Goal: Task Accomplishment & Management: Use online tool/utility

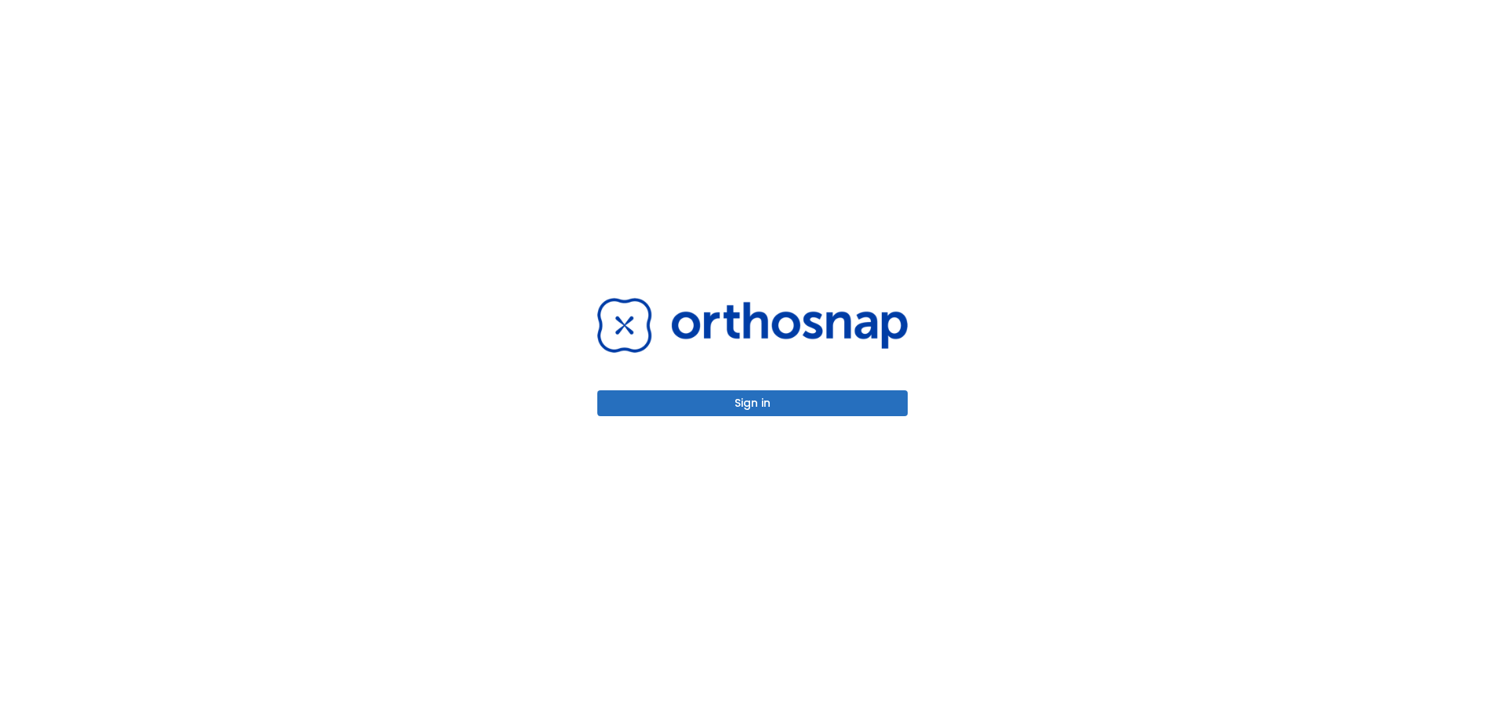
click at [829, 408] on button "Sign in" at bounding box center [752, 403] width 310 height 26
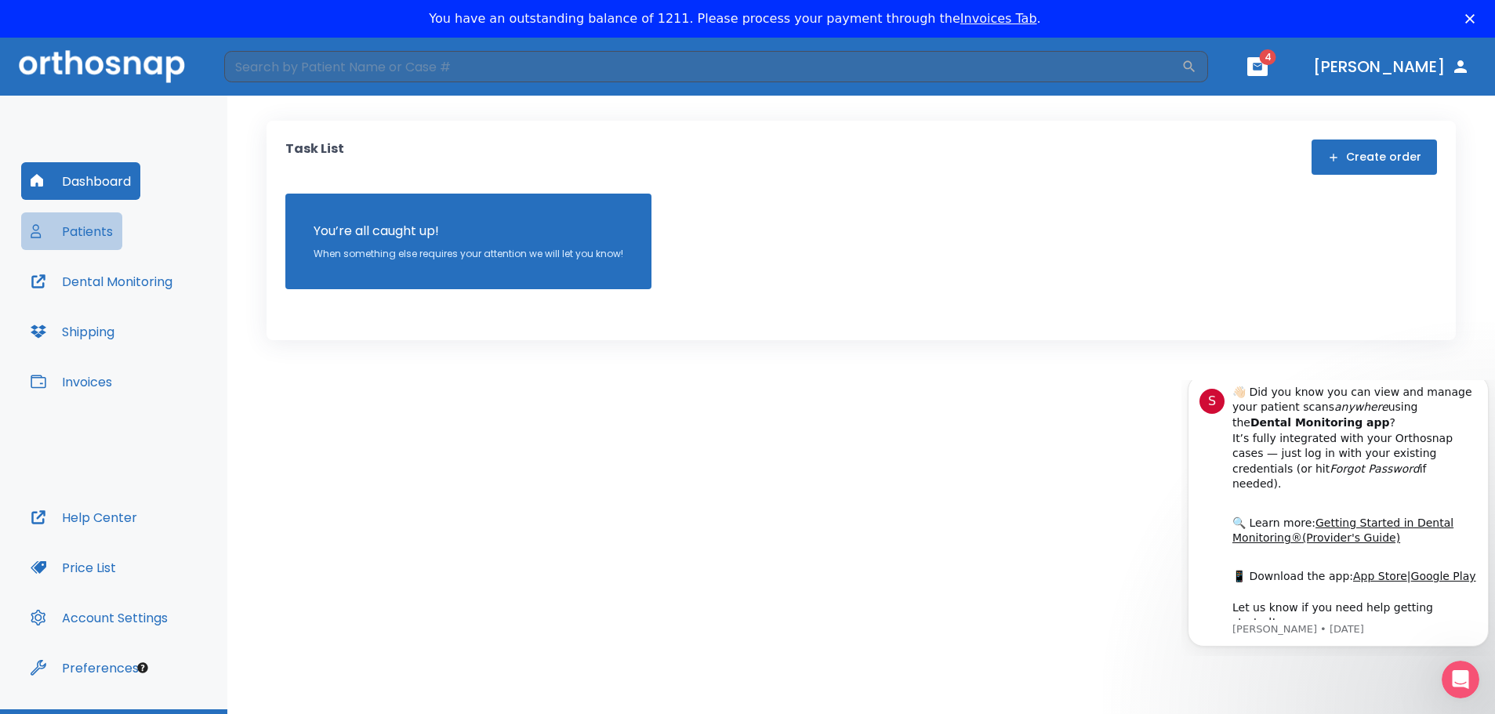
click at [99, 234] on button "Patients" at bounding box center [71, 231] width 101 height 38
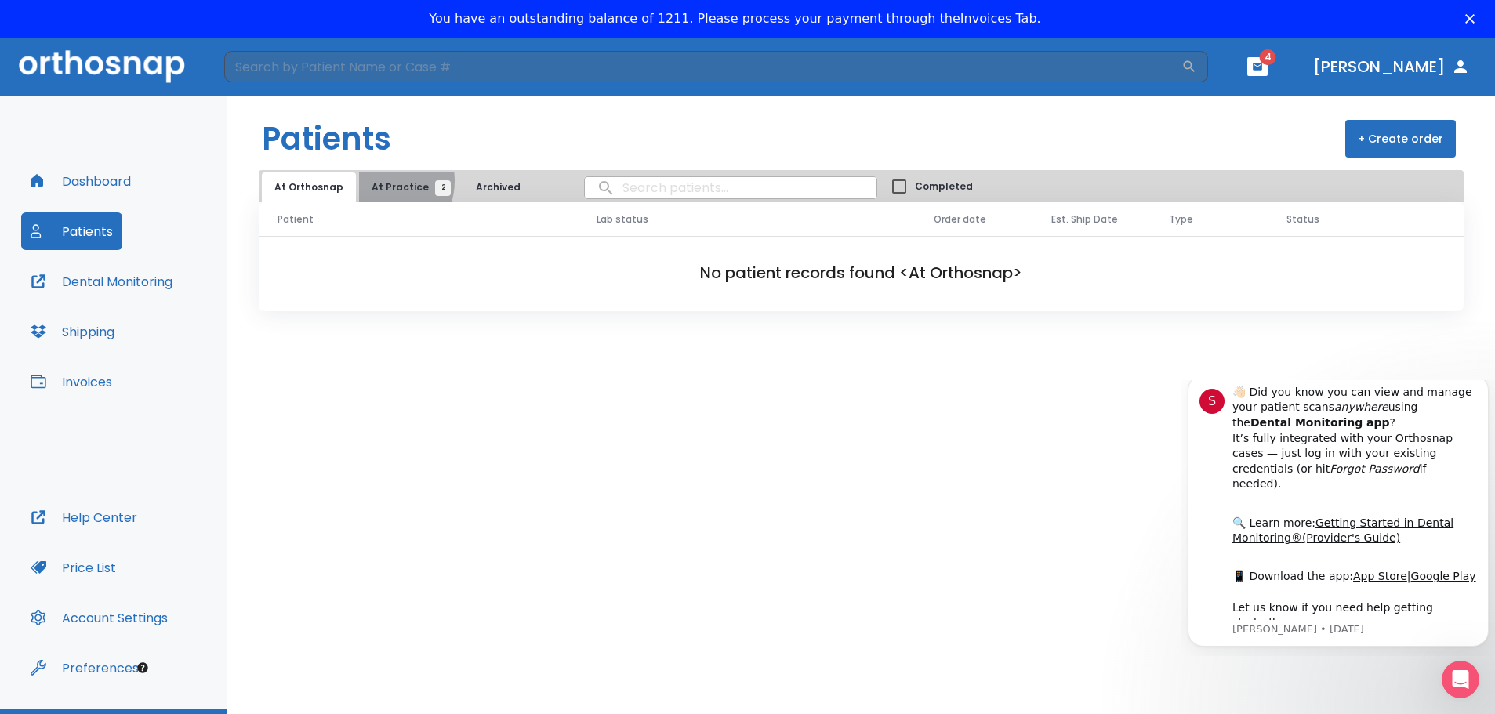
click at [381, 181] on span "At Practice 2" at bounding box center [407, 187] width 71 height 14
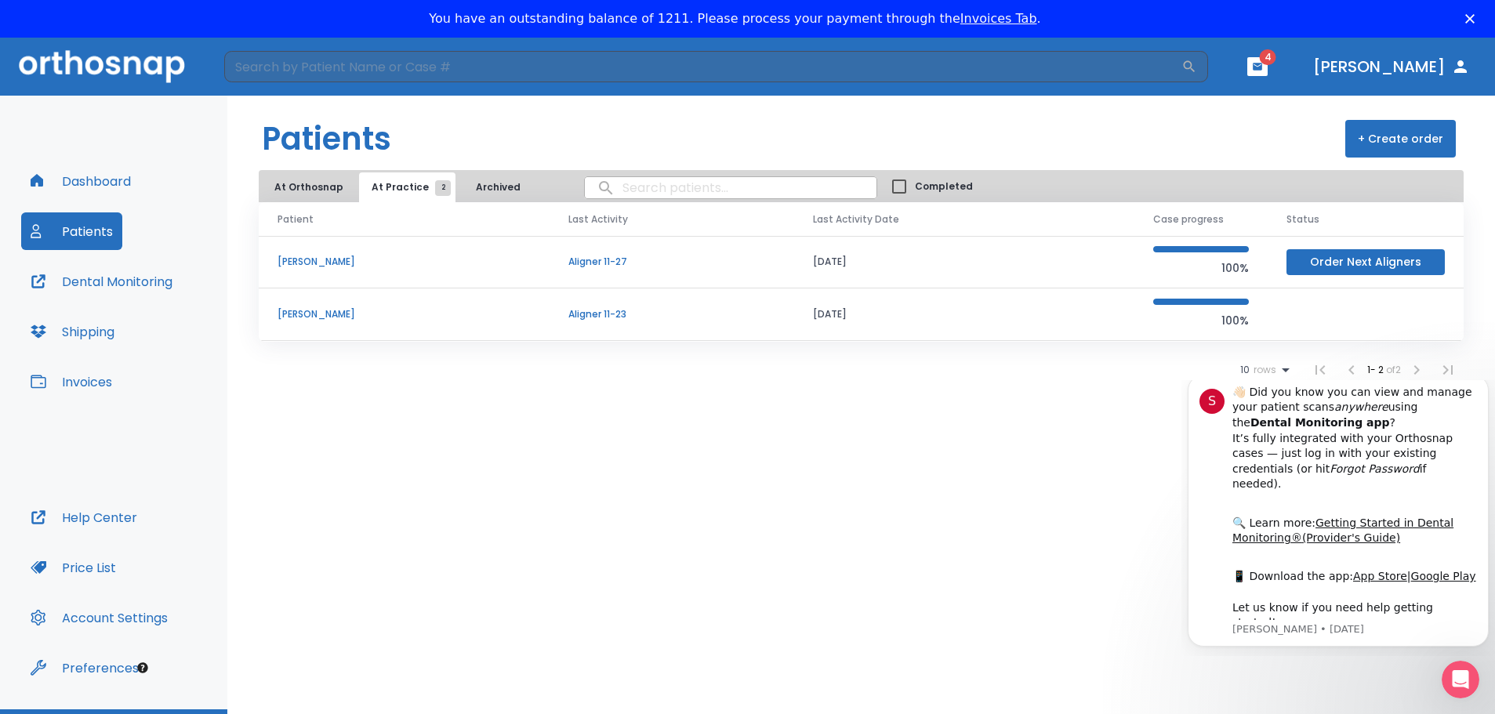
click at [299, 316] on p "[PERSON_NAME]" at bounding box center [403, 314] width 253 height 14
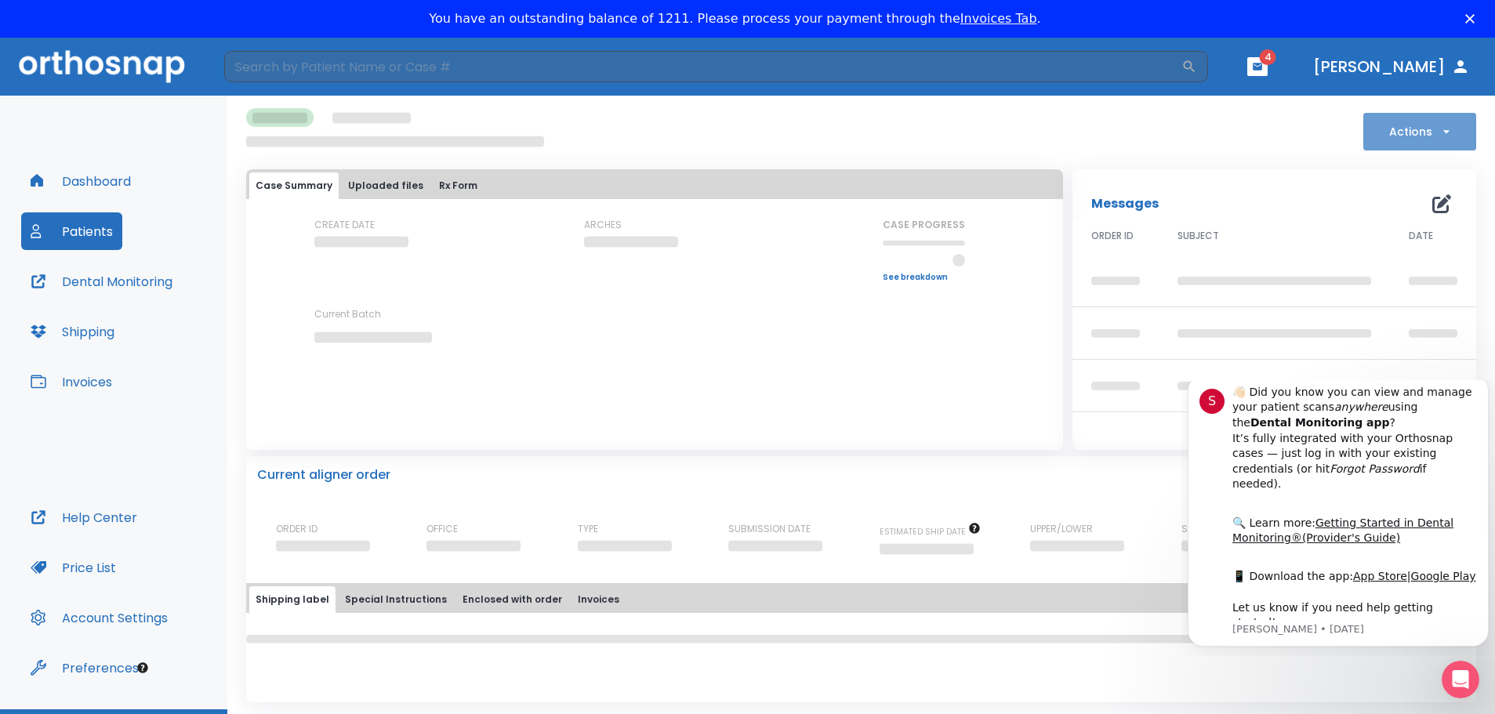
click at [1411, 131] on button "Actions" at bounding box center [1419, 132] width 113 height 38
click at [1433, 127] on button "Actions" at bounding box center [1419, 132] width 113 height 38
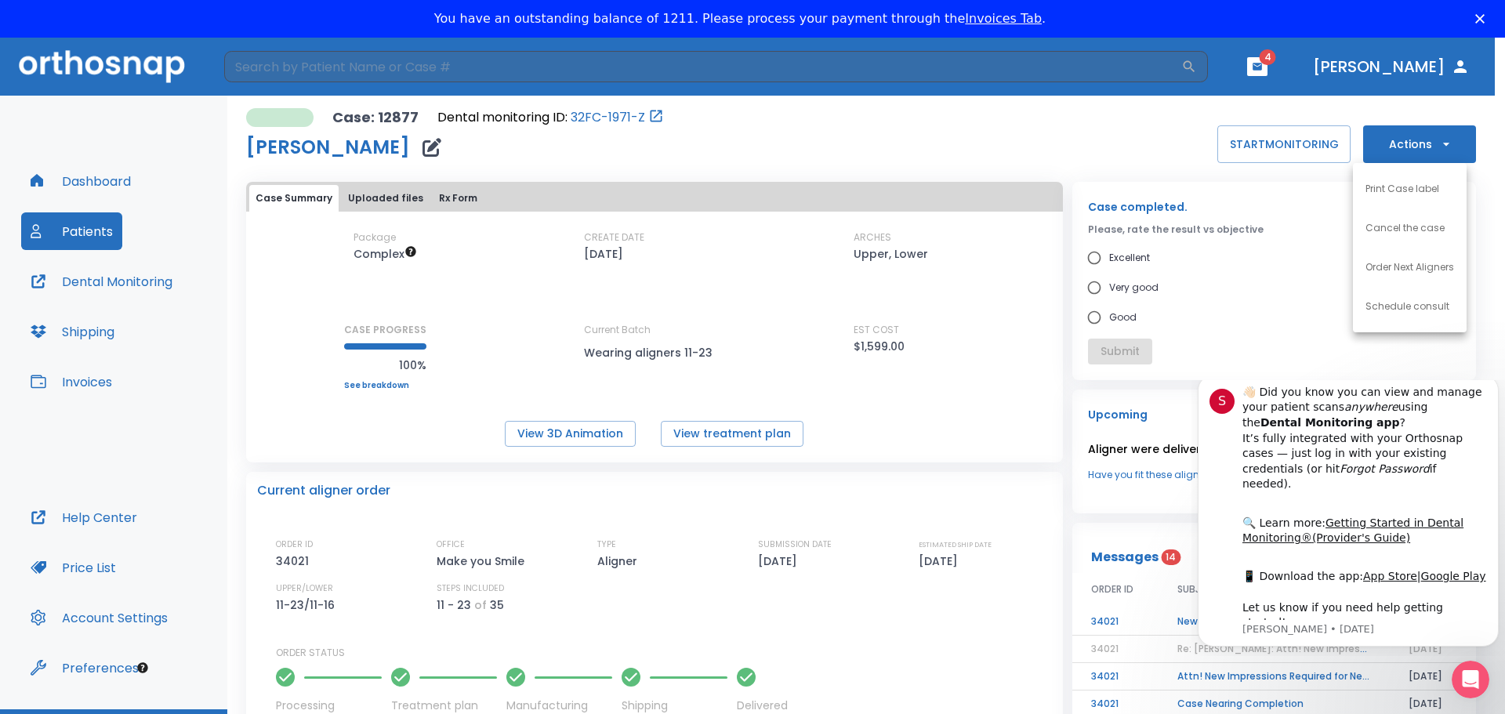
click at [1409, 270] on p "Order Next Aligners" at bounding box center [1409, 267] width 89 height 14
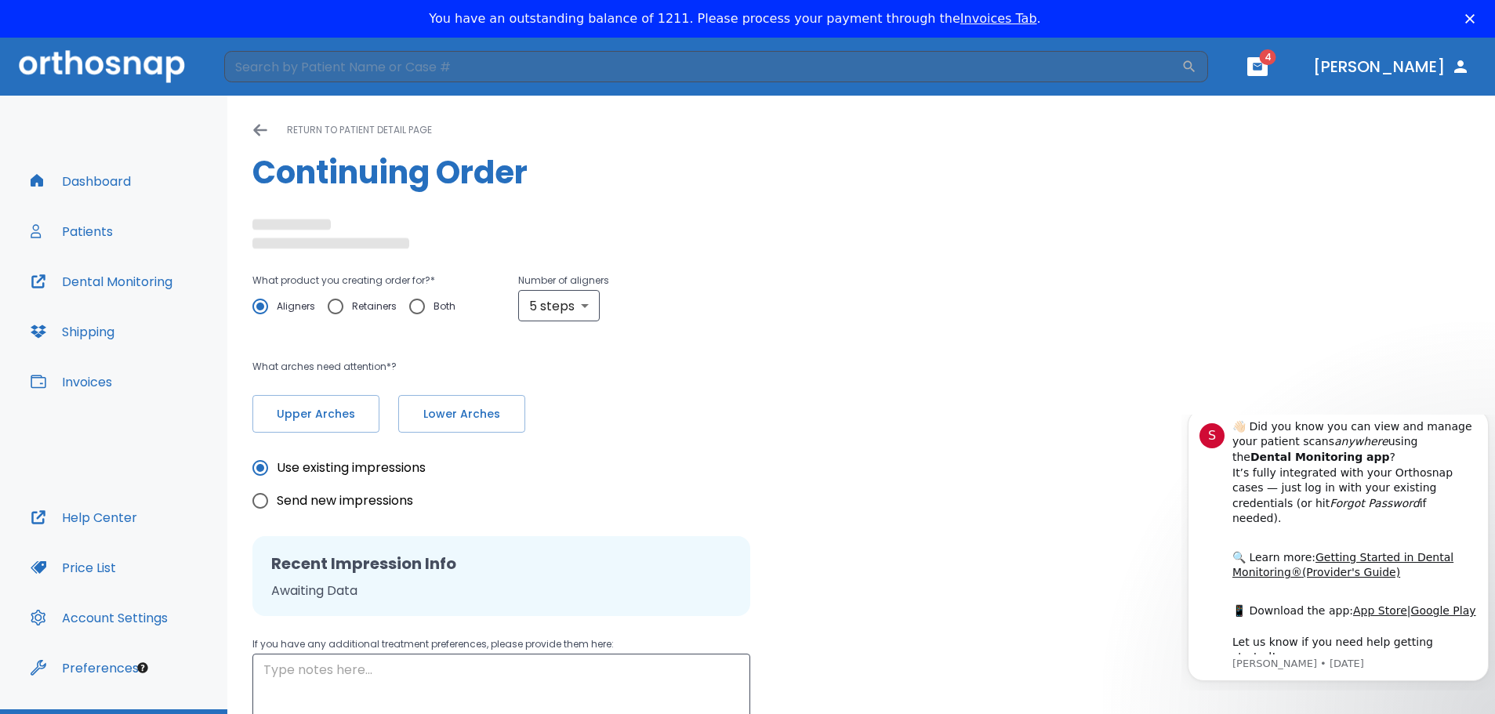
radio input "false"
radio input "true"
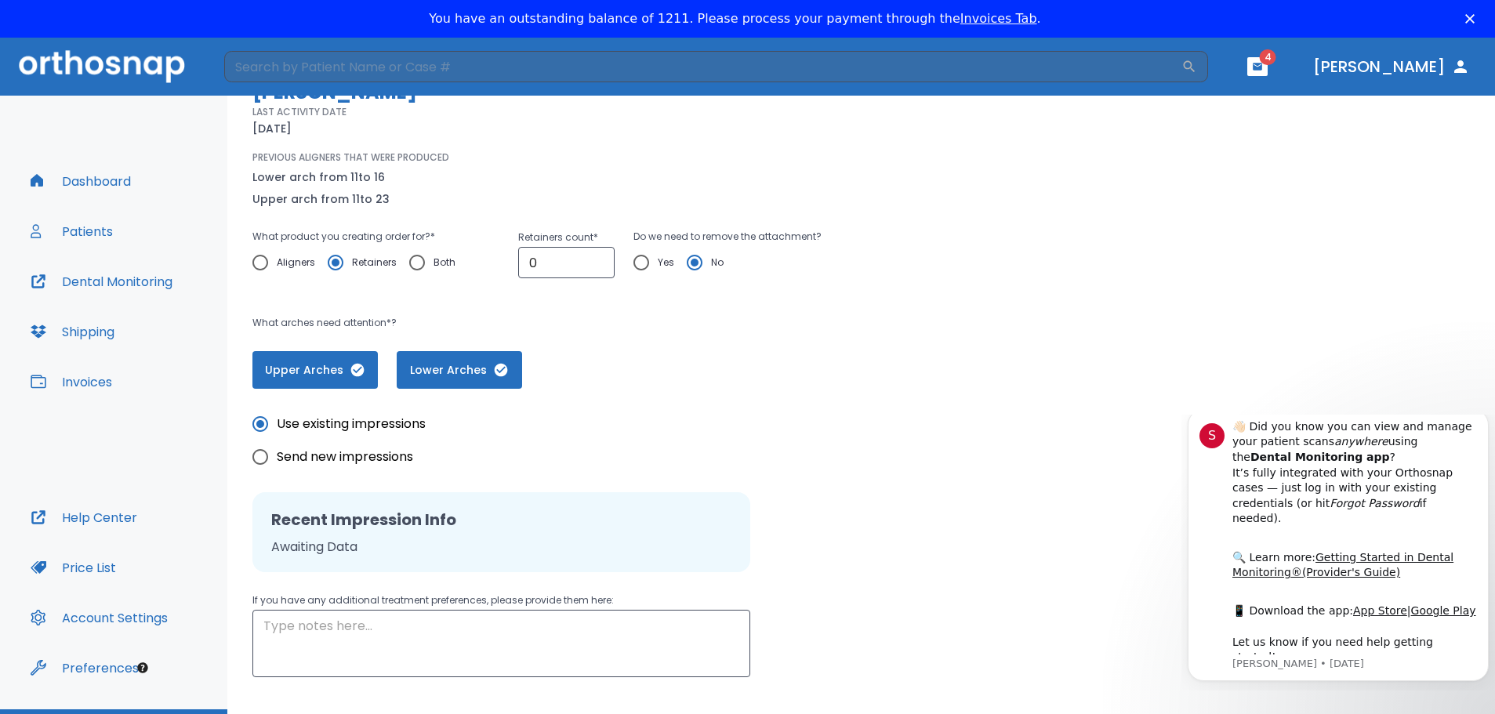
scroll to position [157, 0]
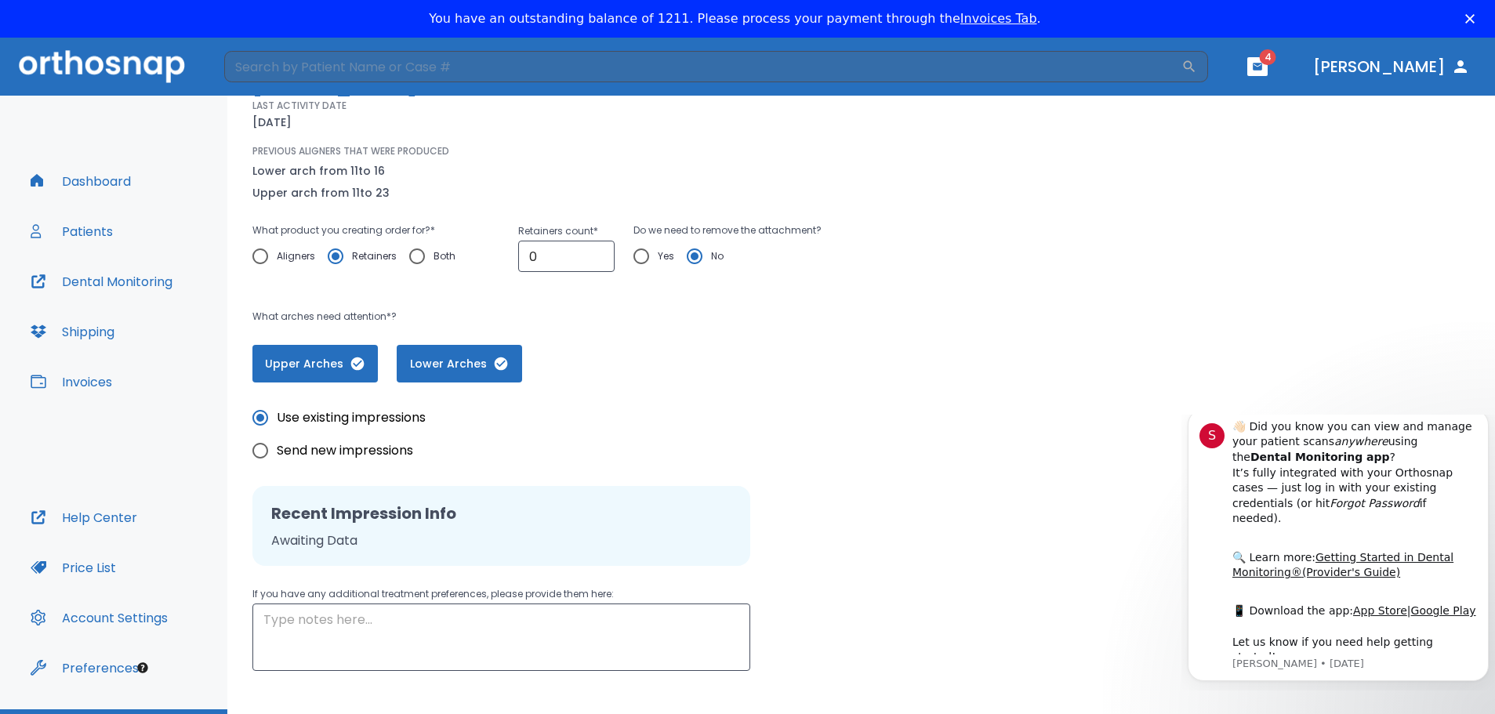
click at [258, 255] on input "Aligners" at bounding box center [260, 256] width 33 height 33
radio input "true"
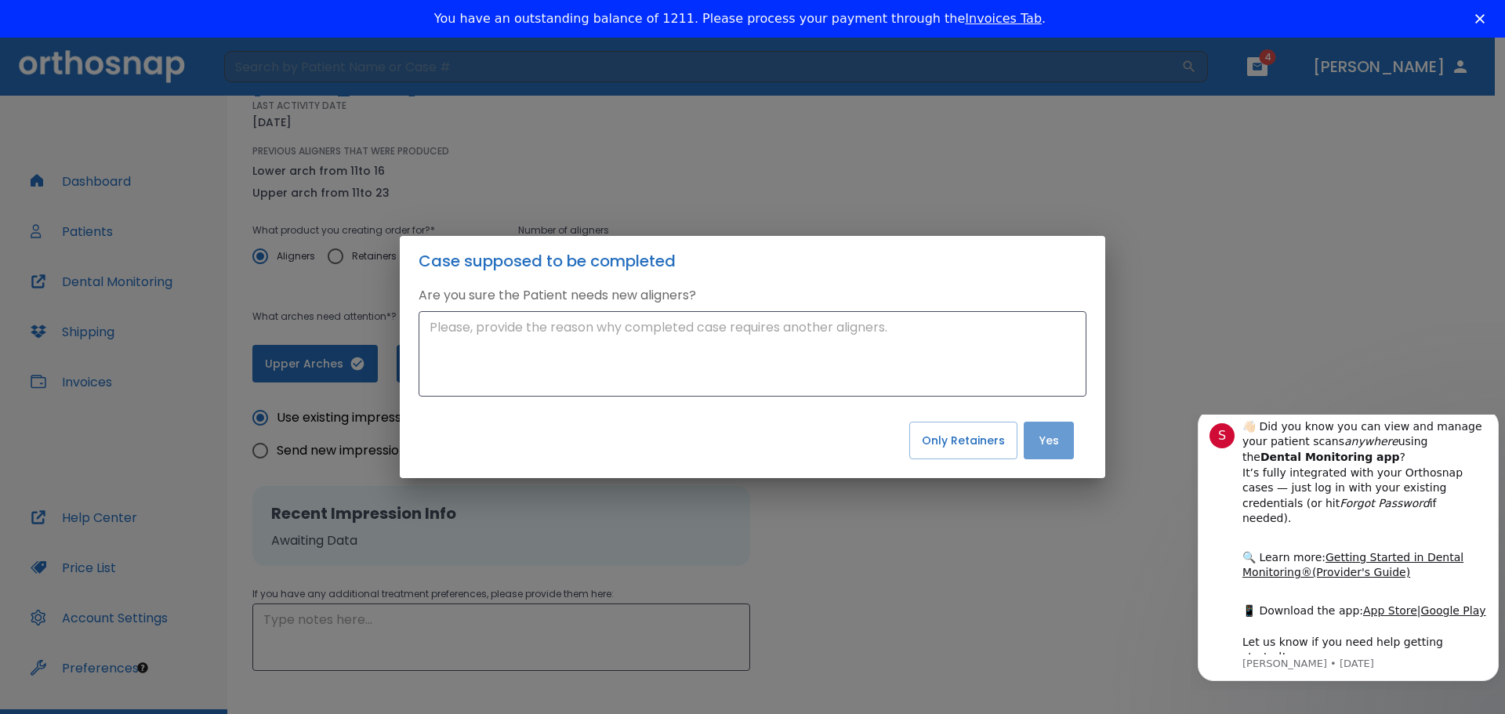
click at [1047, 443] on button "Yes" at bounding box center [1049, 441] width 50 height 38
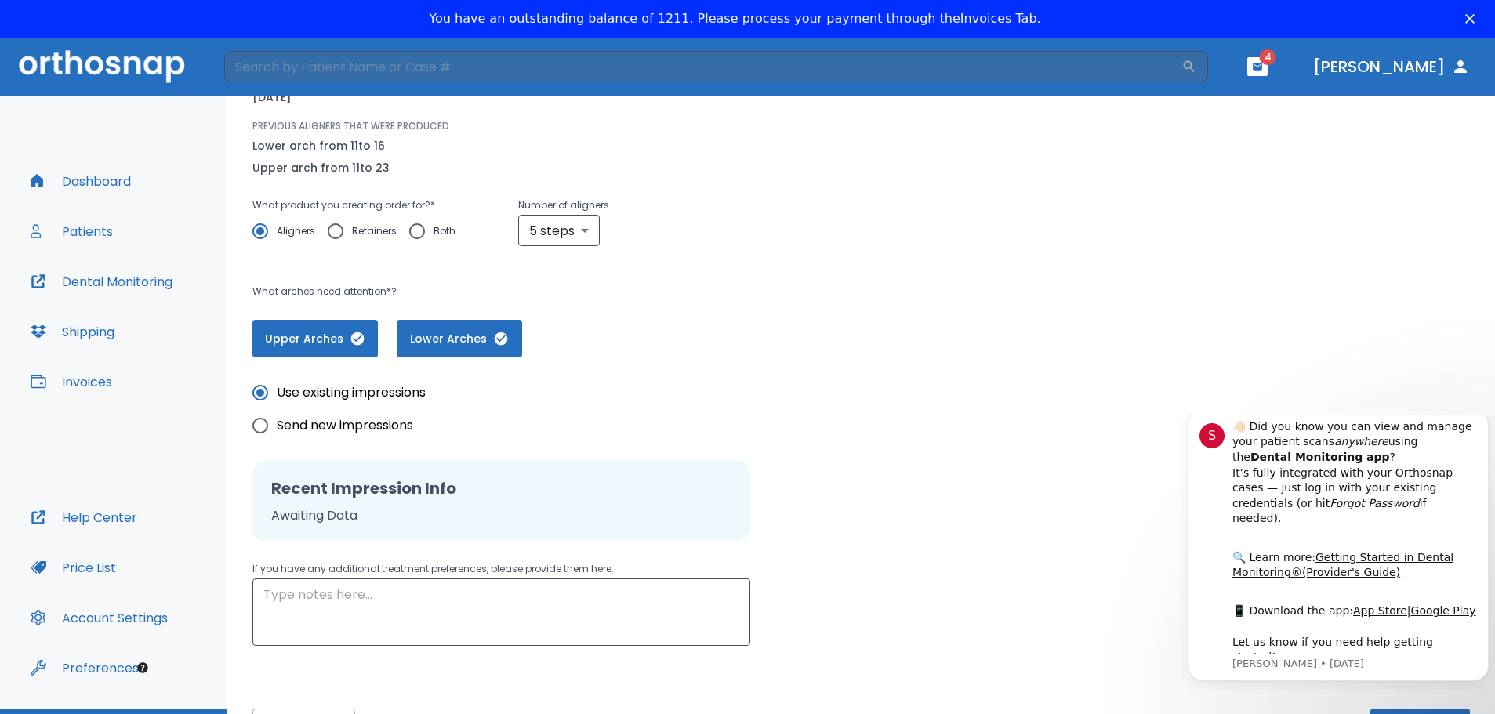
scroll to position [201, 0]
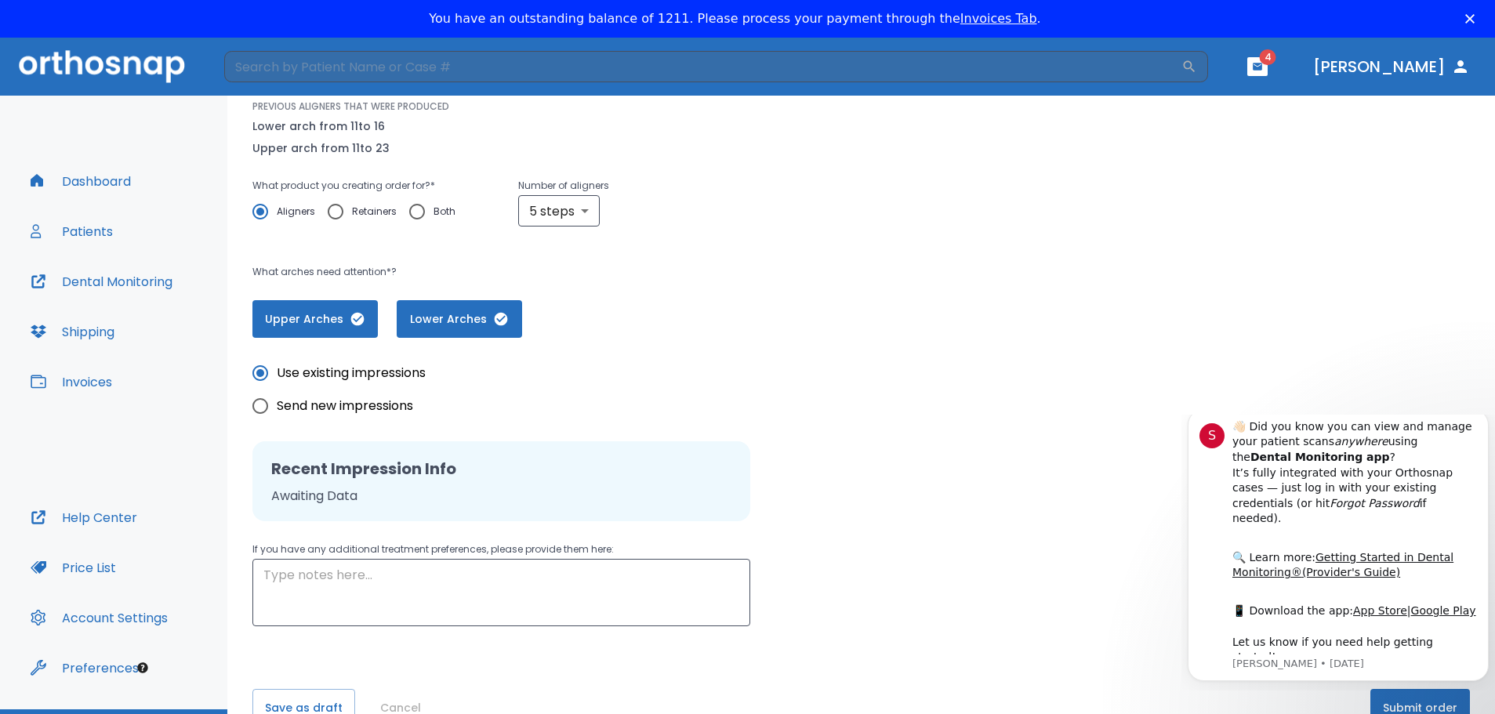
click at [340, 404] on span "Send new impressions" at bounding box center [345, 406] width 136 height 19
click at [277, 404] on input "Send new impressions" at bounding box center [260, 406] width 33 height 33
radio input "true"
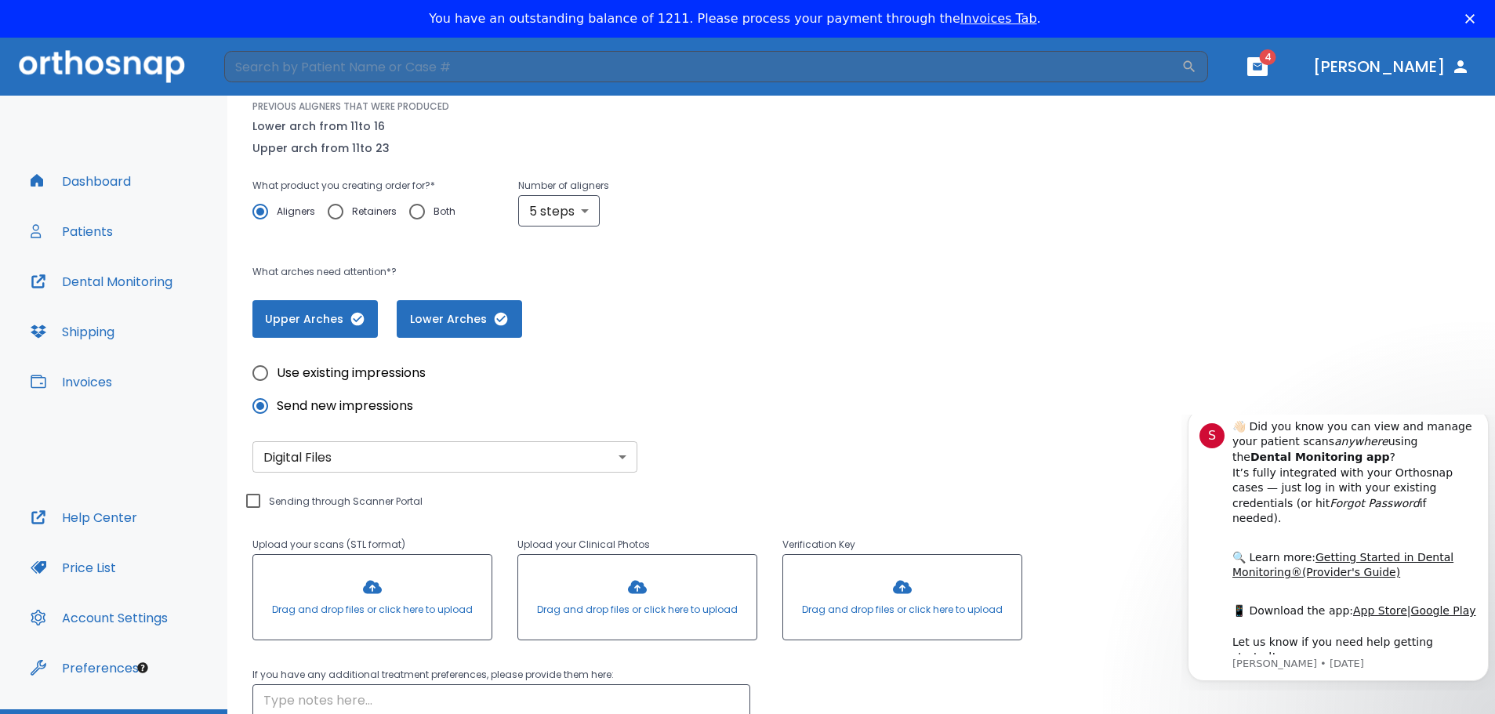
click at [339, 457] on body "​ 4 [PERSON_NAME] Dashboard Patients Dental Monitoring Shipping Invoices Help C…" at bounding box center [747, 395] width 1495 height 714
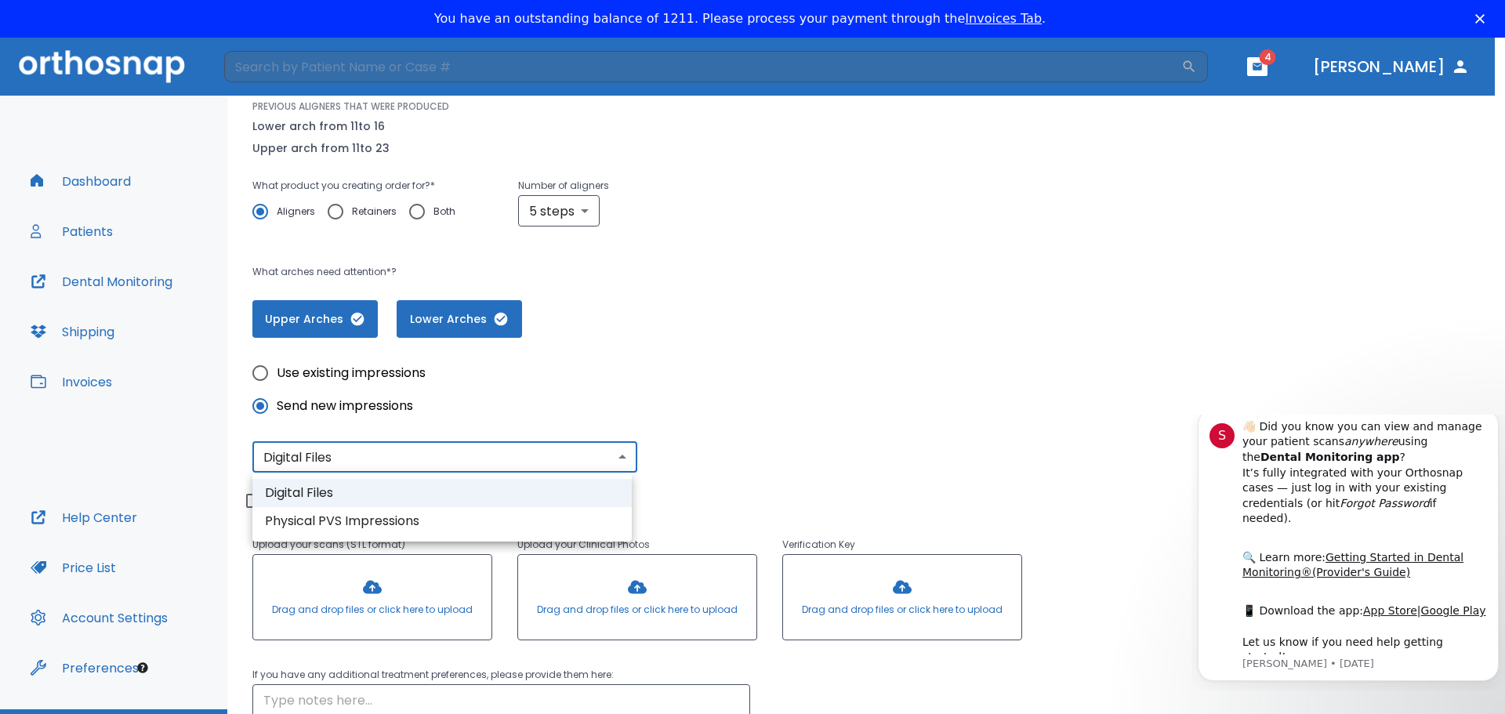
click at [339, 457] on div at bounding box center [752, 357] width 1505 height 714
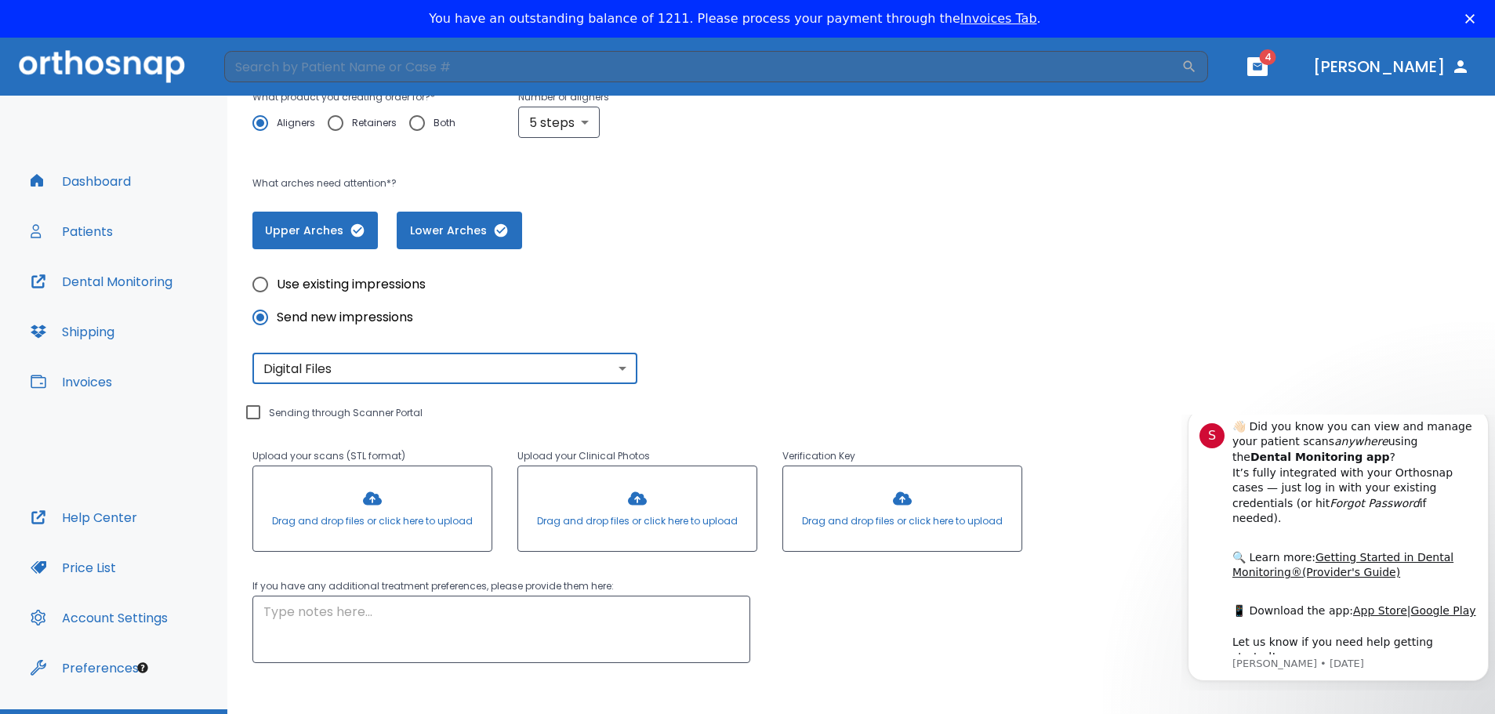
scroll to position [327, 0]
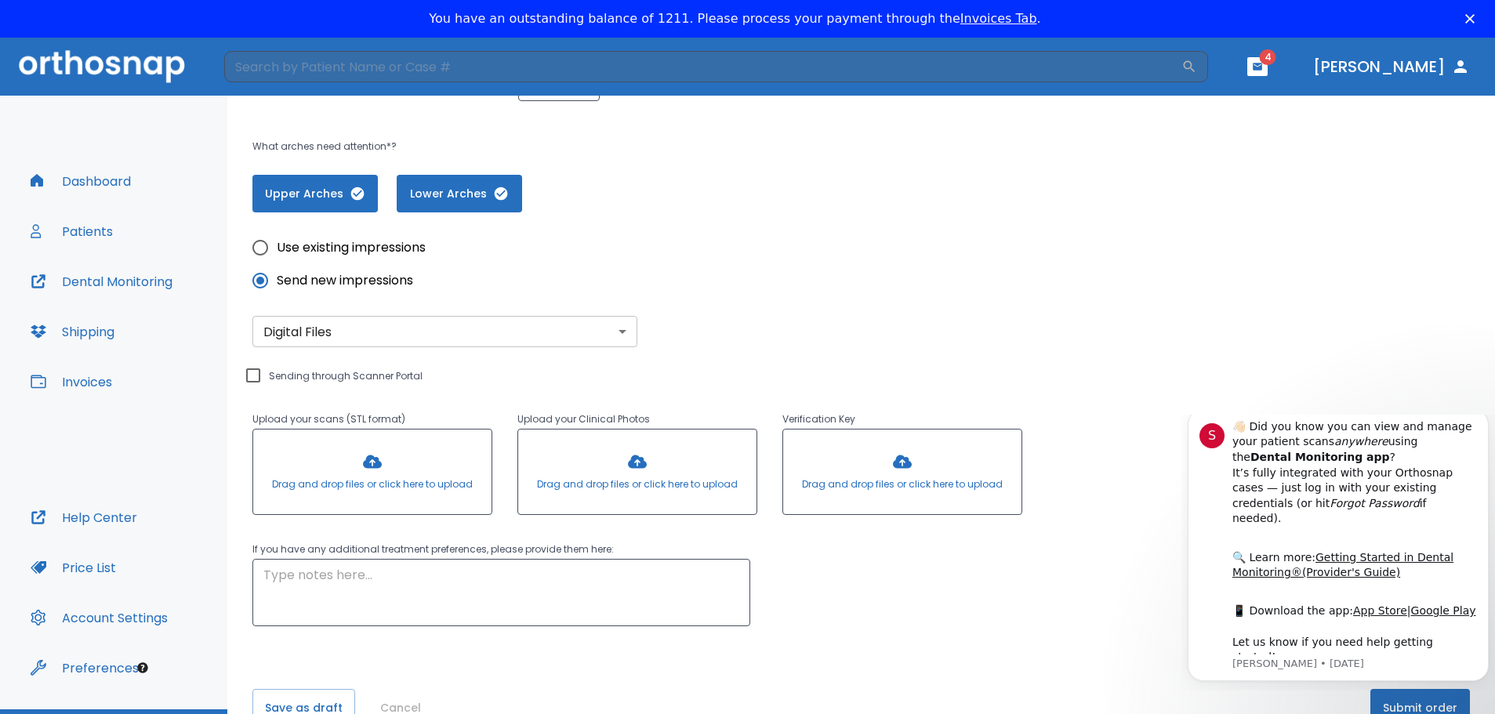
click at [343, 373] on div "Upload your scans (STL format) Drag and drop files or click here to upload Uplo…" at bounding box center [637, 434] width 770 height 174
click at [256, 376] on input "Sending through Scanner Portal" at bounding box center [253, 375] width 19 height 19
checkbox input "true"
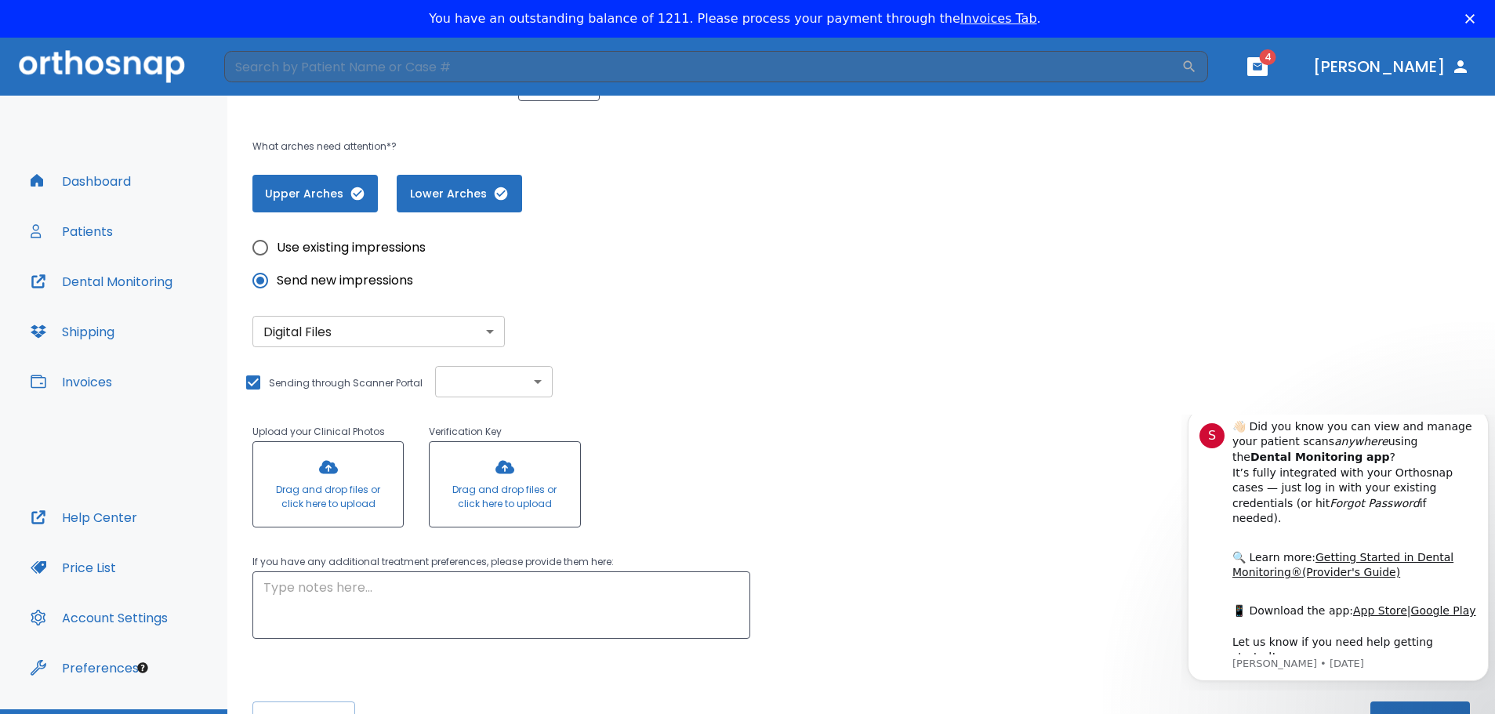
click at [538, 390] on body "​ 4 [PERSON_NAME] Dashboard Patients Dental Monitoring Shipping Invoices Help C…" at bounding box center [747, 395] width 1495 height 714
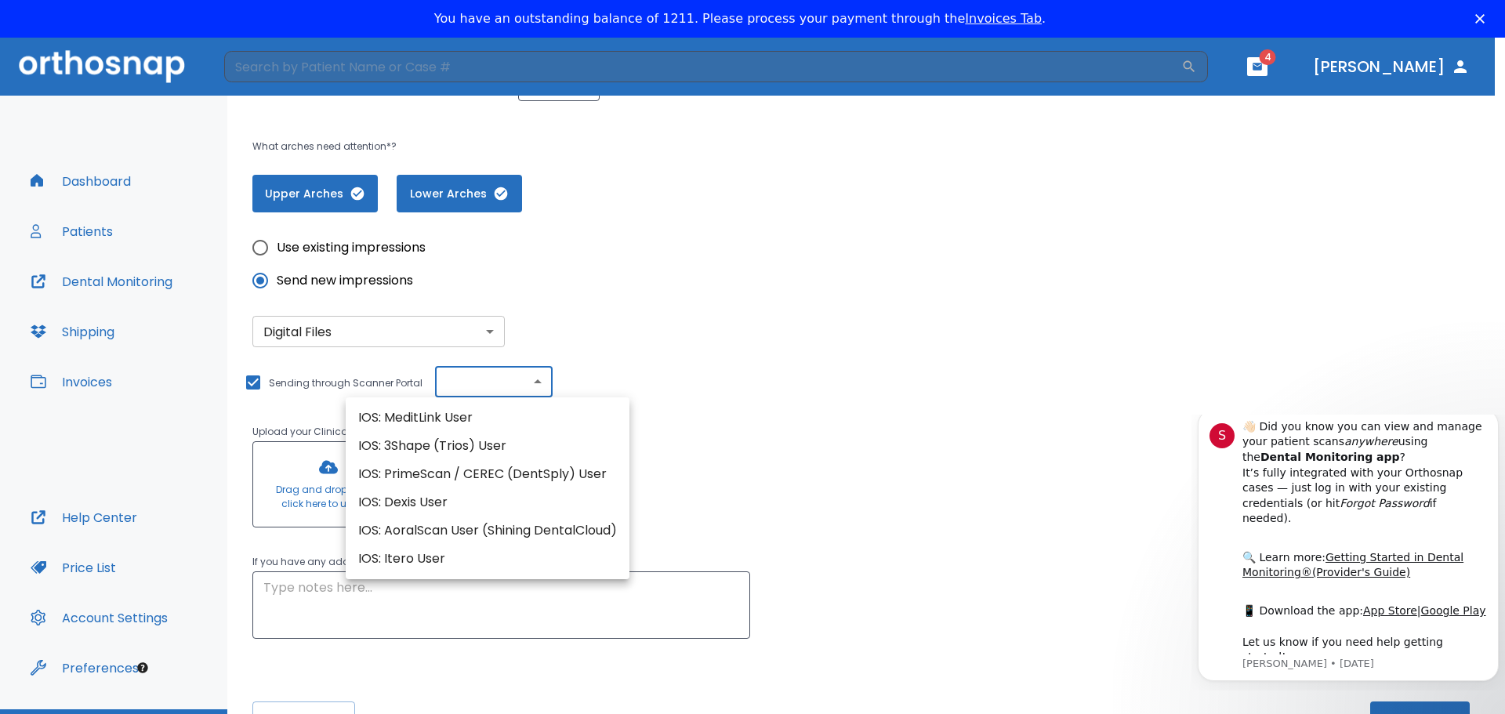
click at [422, 557] on li "IOS: Itero User" at bounding box center [488, 559] width 284 height 28
type input "IOS: Itero User"
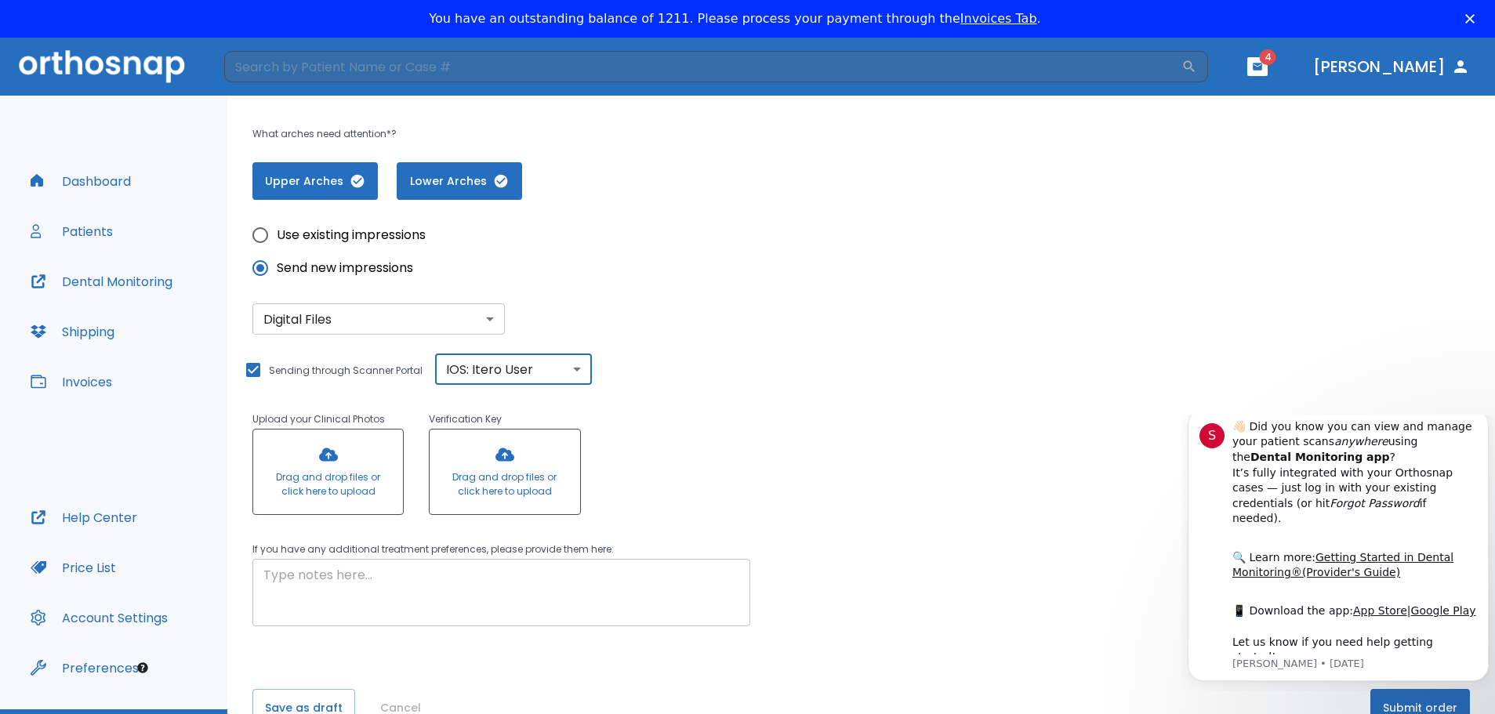
scroll to position [38, 0]
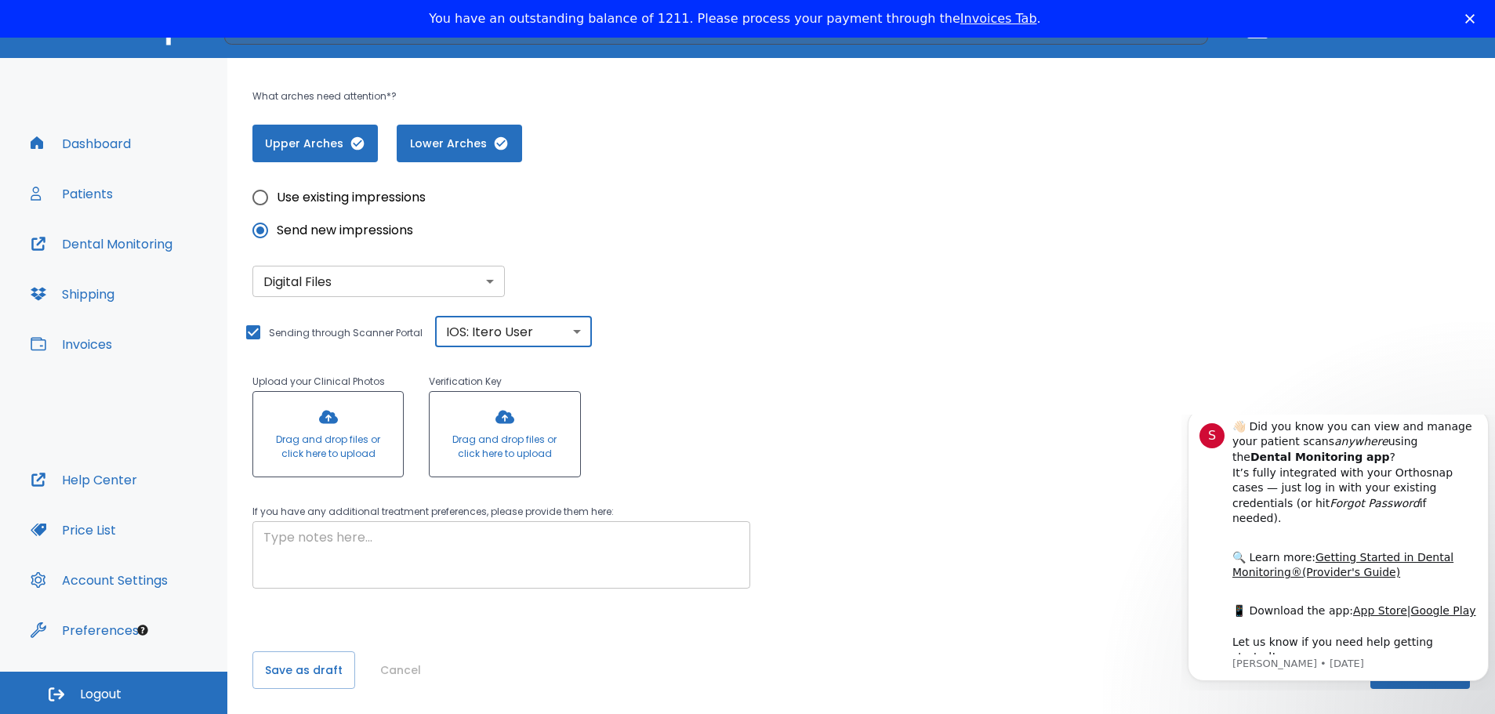
click at [368, 535] on textarea at bounding box center [501, 555] width 476 height 54
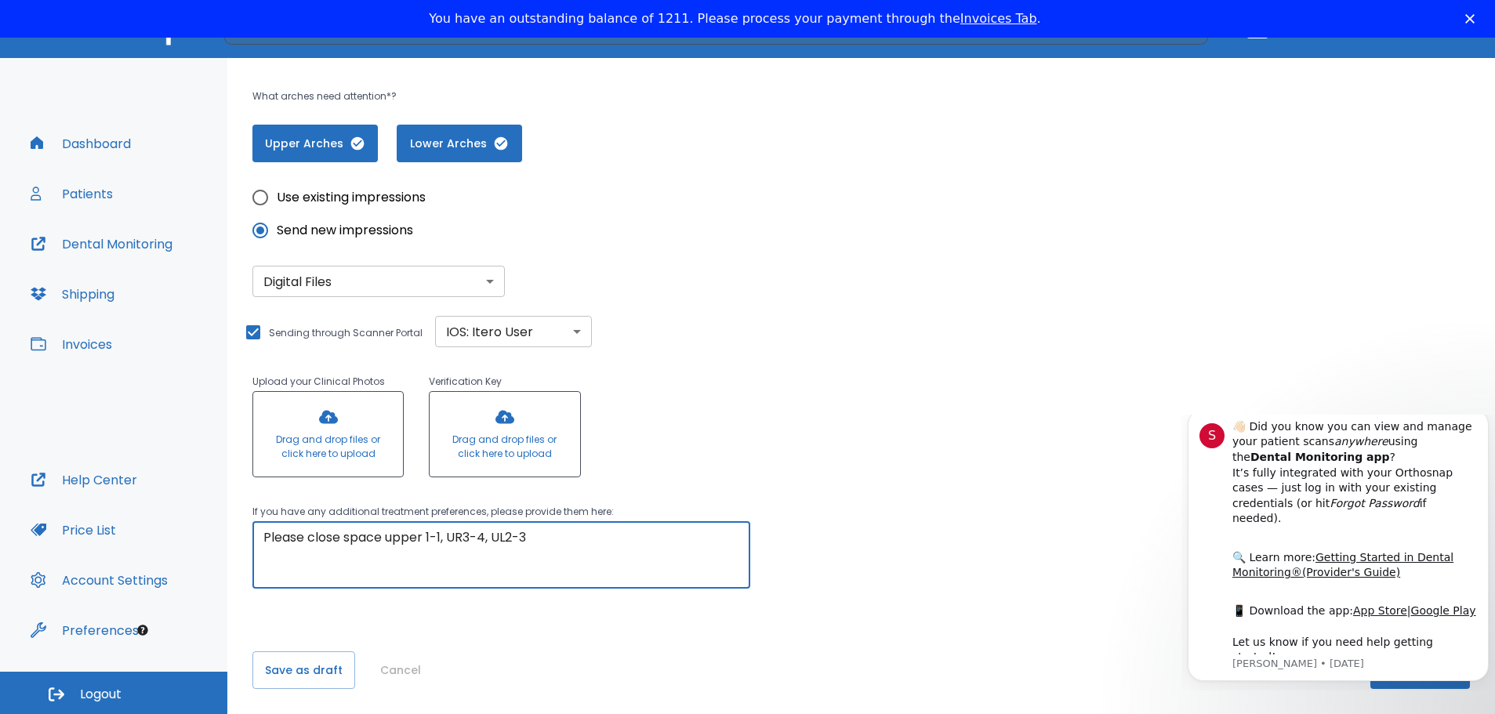
type textarea "Please close space upper 1-1, UR3-4, UL2-3"
click at [743, 409] on div "Upload your Clinical Photos Drag and drop files or click here to upload Verific…" at bounding box center [492, 415] width 530 height 136
click at [1485, 418] on icon "Dismiss notification" at bounding box center [1484, 413] width 9 height 9
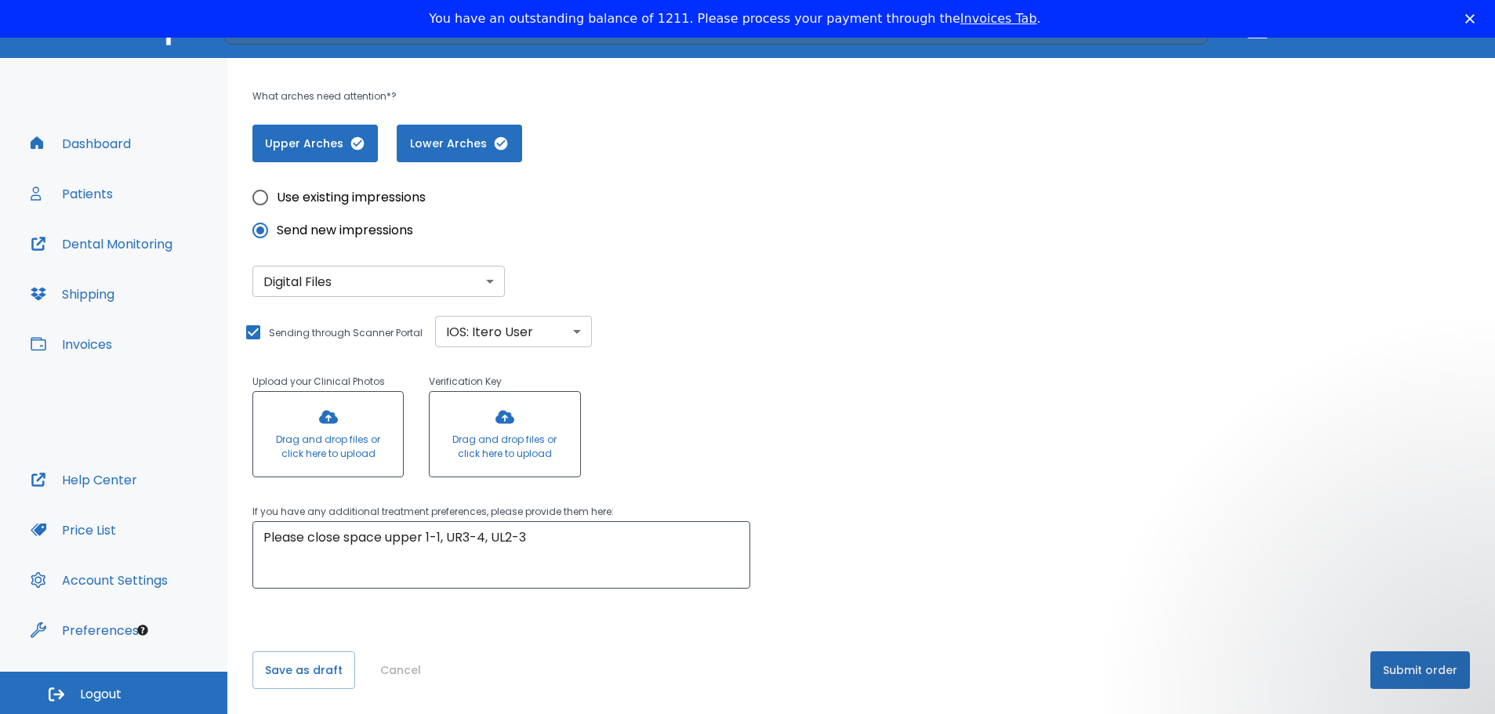
click at [1420, 671] on button "Submit order" at bounding box center [1420, 670] width 100 height 38
